Goal: Share content: Share content

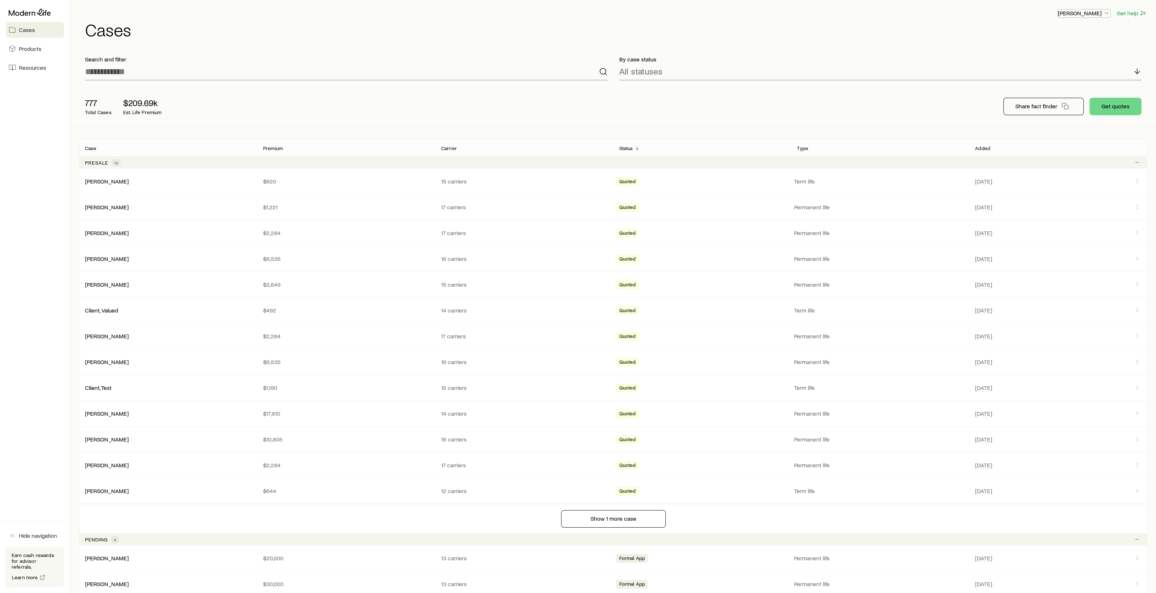
click at [1105, 15] on icon "button" at bounding box center [1106, 12] width 7 height 7
click at [959, 37] on h1 "Cases" at bounding box center [616, 29] width 1062 height 17
click at [33, 69] on span "Resources" at bounding box center [32, 67] width 27 height 7
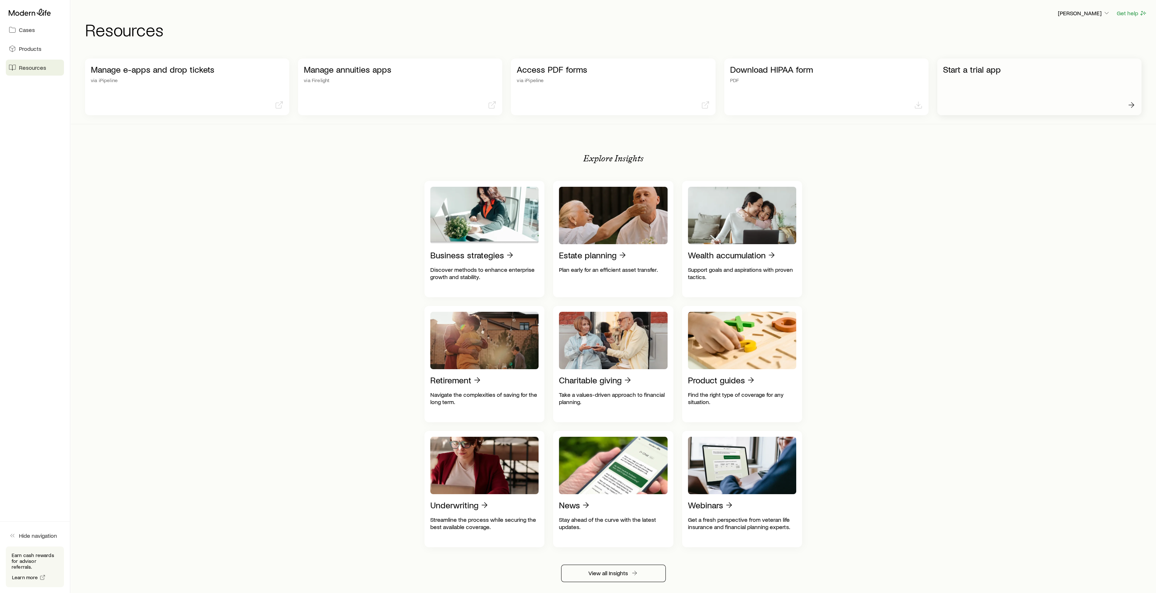
click at [977, 72] on p "Start a trial app" at bounding box center [1039, 69] width 193 height 10
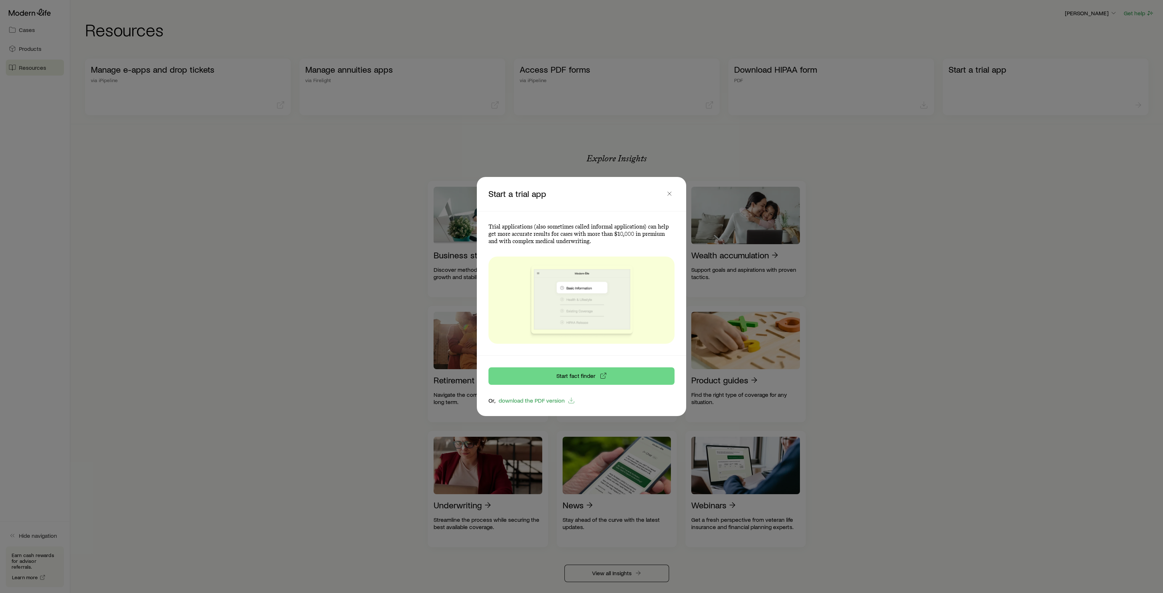
click at [64, 86] on div at bounding box center [581, 296] width 1163 height 593
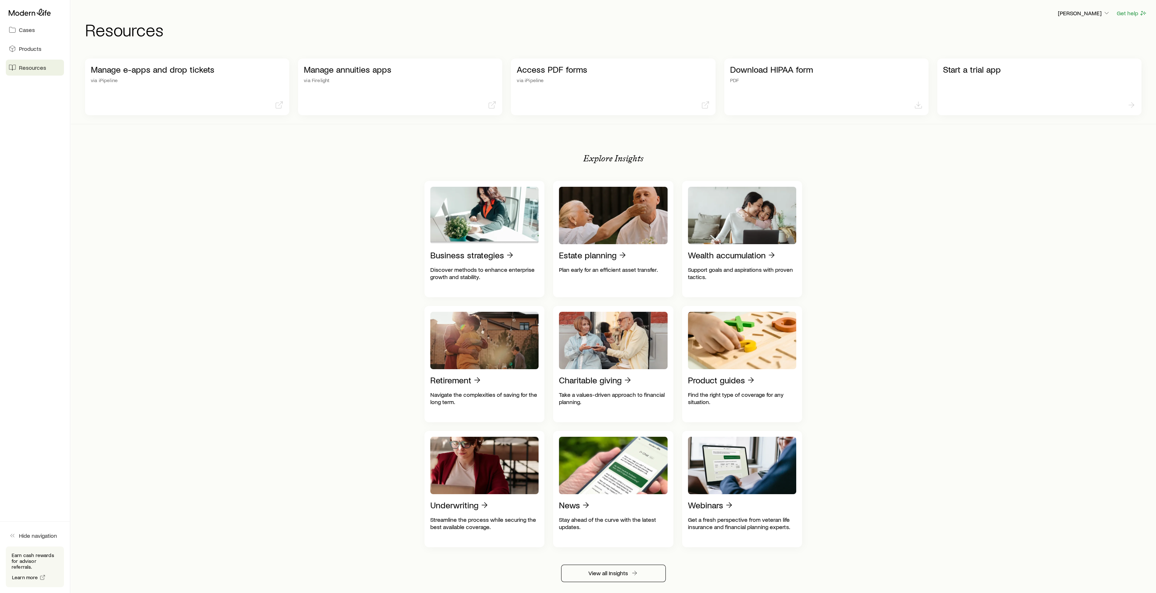
click at [26, 70] on span "Resources" at bounding box center [32, 67] width 27 height 7
click at [25, 27] on span "Cases" at bounding box center [27, 29] width 16 height 7
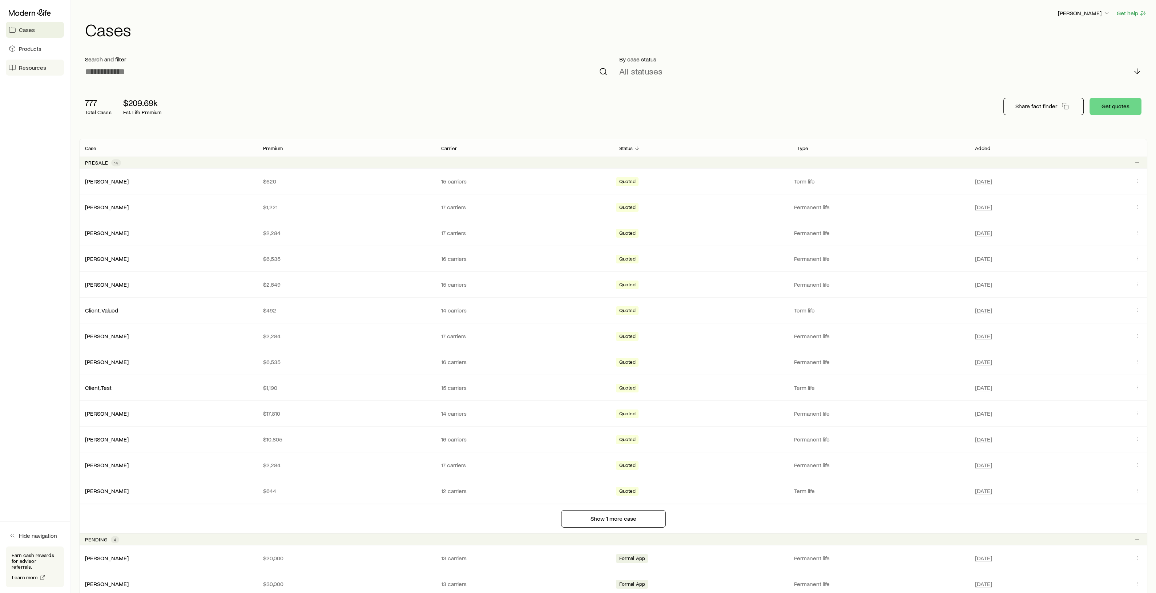
click at [27, 65] on span "Resources" at bounding box center [32, 67] width 27 height 7
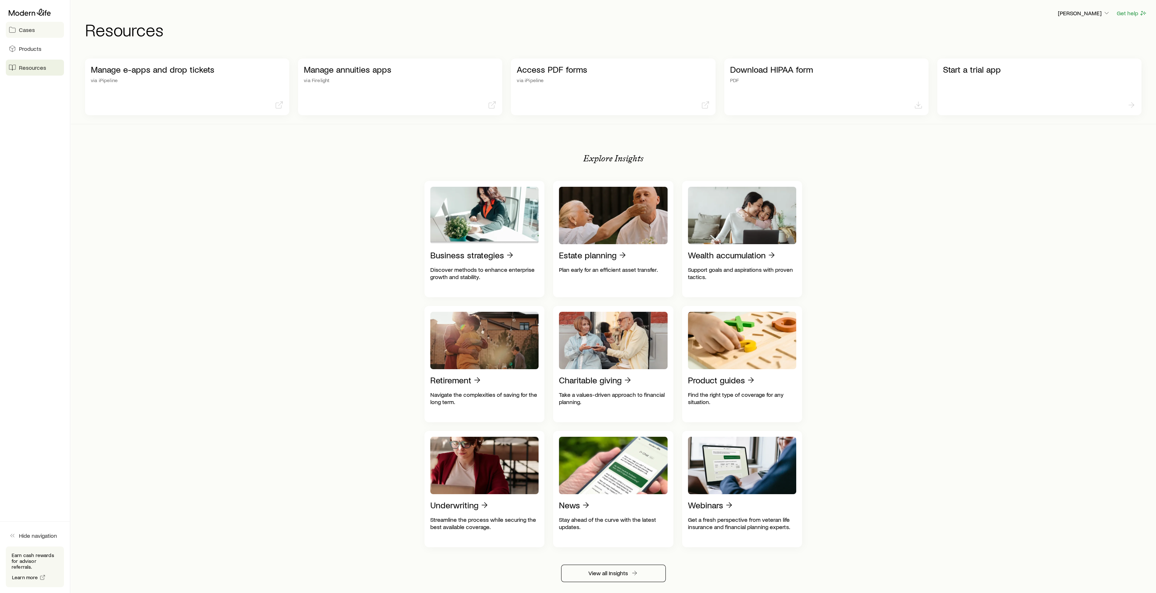
click at [24, 27] on span "Cases" at bounding box center [27, 29] width 16 height 7
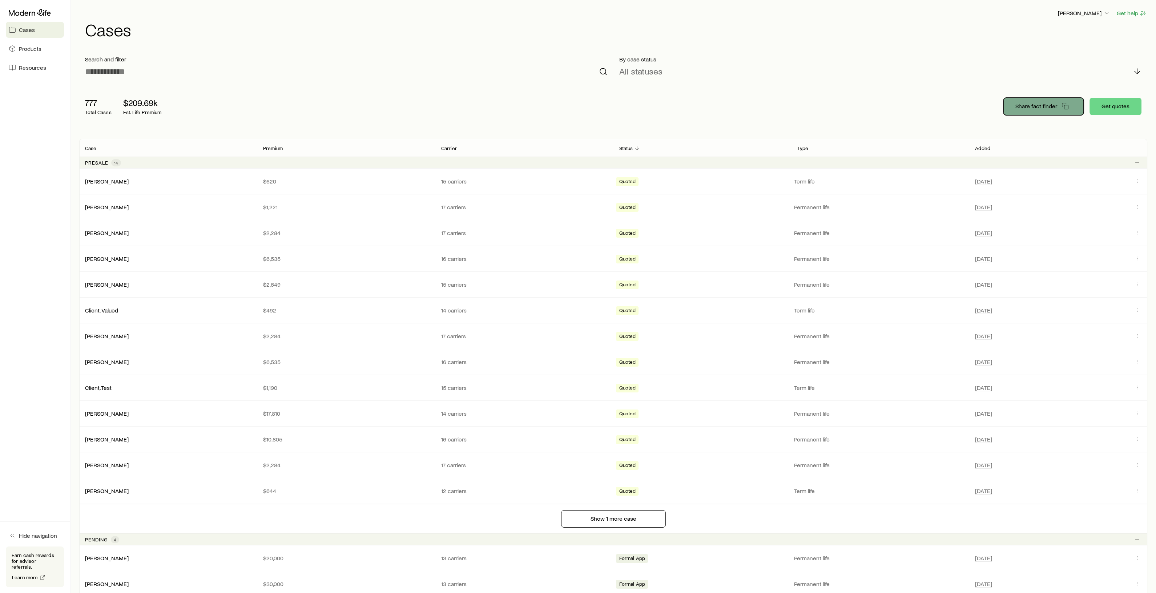
click at [1041, 105] on p "Share fact finder" at bounding box center [1036, 105] width 42 height 7
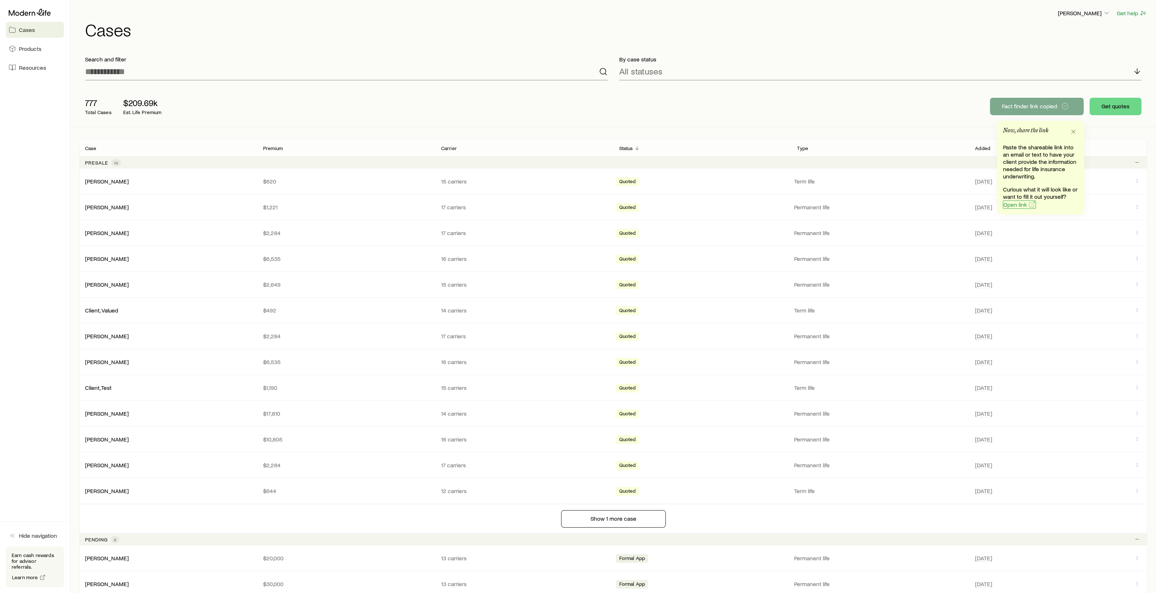
click at [1018, 202] on span "Open link" at bounding box center [1015, 205] width 24 height 6
drag, startPoint x: 868, startPoint y: 101, endPoint x: 881, endPoint y: 99, distance: 13.3
click at [867, 101] on div "777 Total Cases $209.69k Est. Life Premium Share fact finder Get quotes" at bounding box center [613, 106] width 1068 height 41
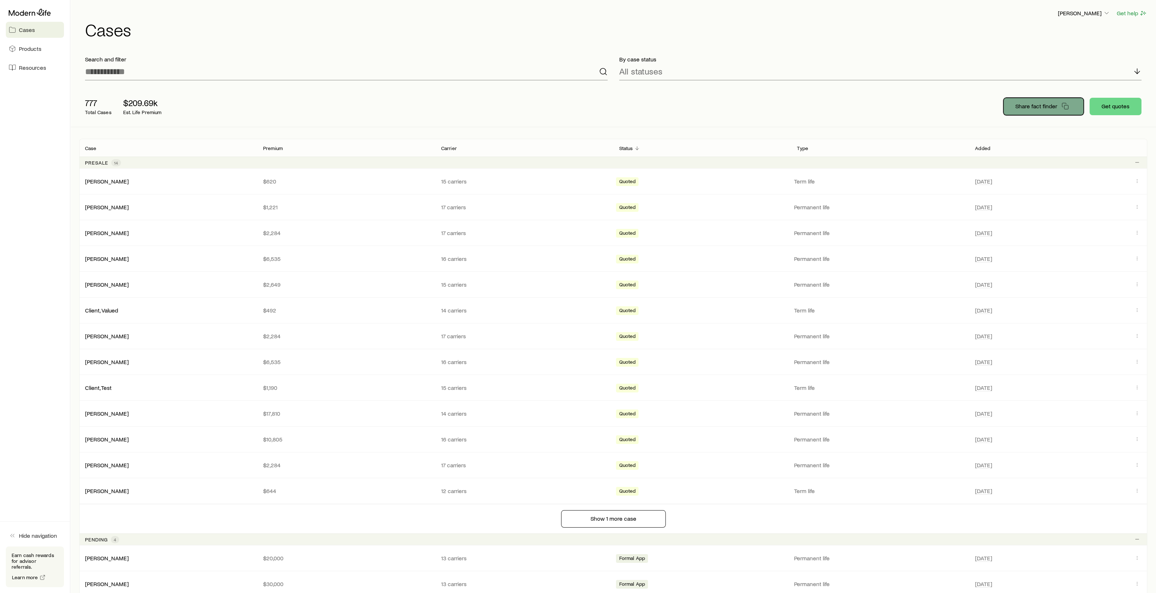
click at [1029, 106] on p "Share fact finder" at bounding box center [1036, 105] width 42 height 7
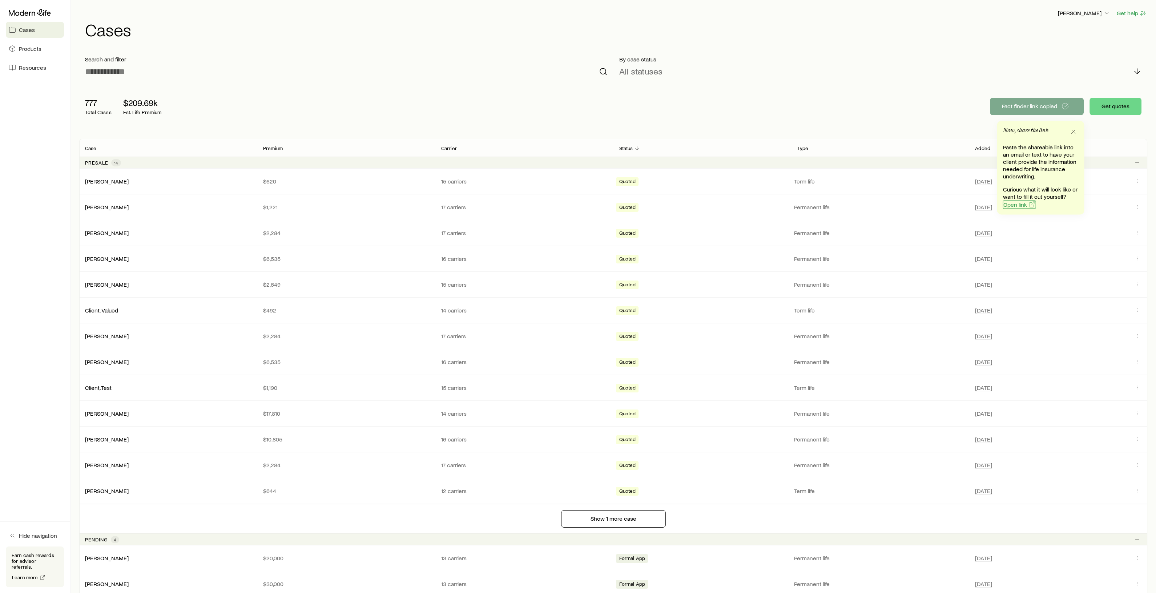
click at [1017, 206] on span "Open link" at bounding box center [1015, 205] width 24 height 6
